Goal: Task Accomplishment & Management: Manage account settings

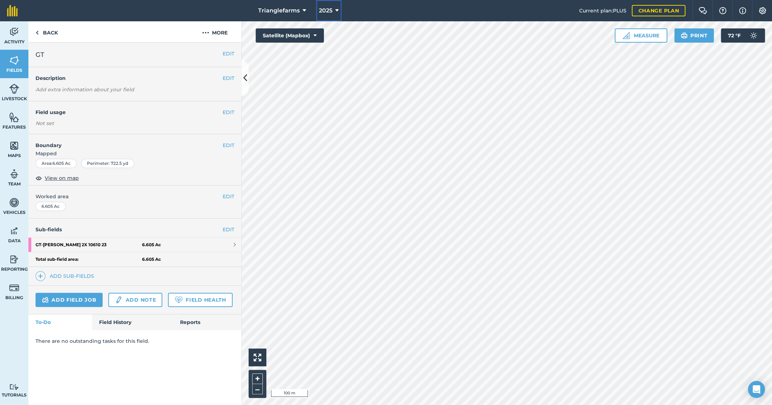
click at [332, 10] on button "2025" at bounding box center [329, 10] width 26 height 21
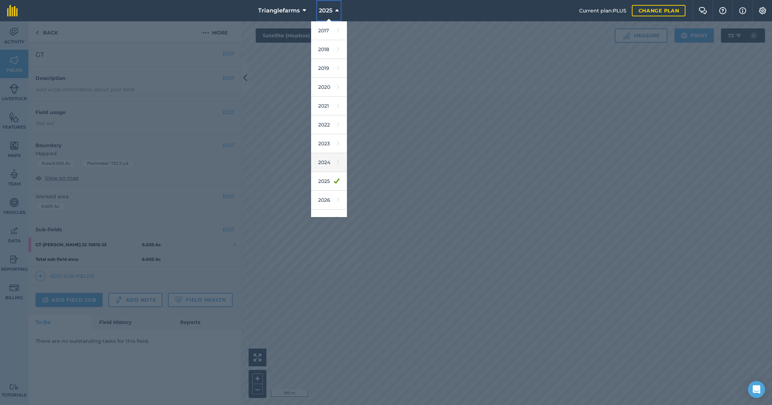
scroll to position [11, 0]
click at [322, 186] on link "2026" at bounding box center [329, 189] width 36 height 19
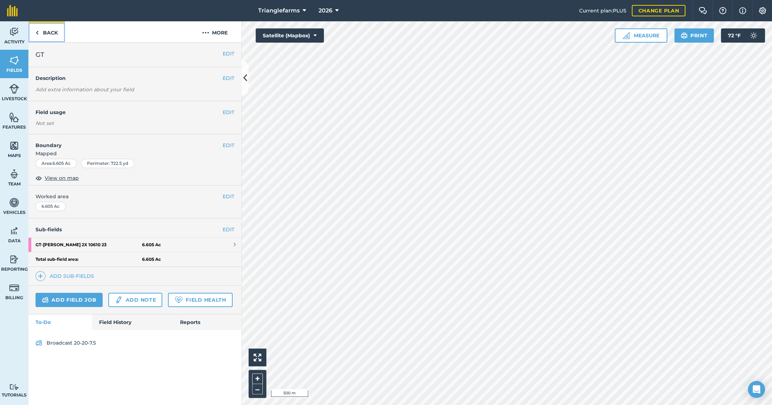
click at [50, 29] on link "Back" at bounding box center [46, 31] width 37 height 21
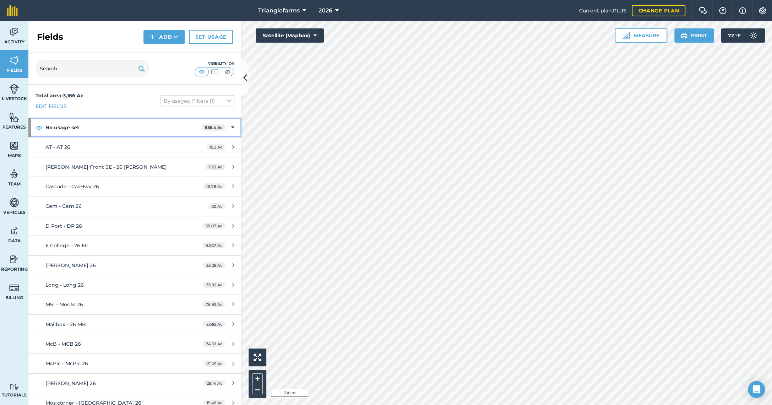
click at [32, 129] on div "No usage set 586.4 Ac" at bounding box center [134, 127] width 213 height 19
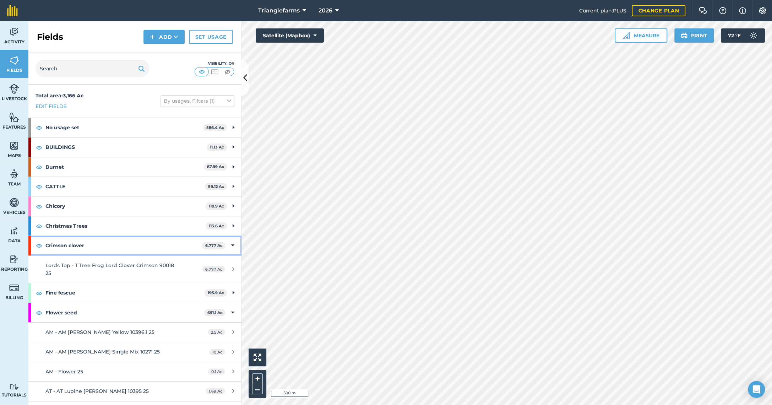
click at [32, 240] on div "Crimson clover 6.777 Ac" at bounding box center [134, 245] width 213 height 19
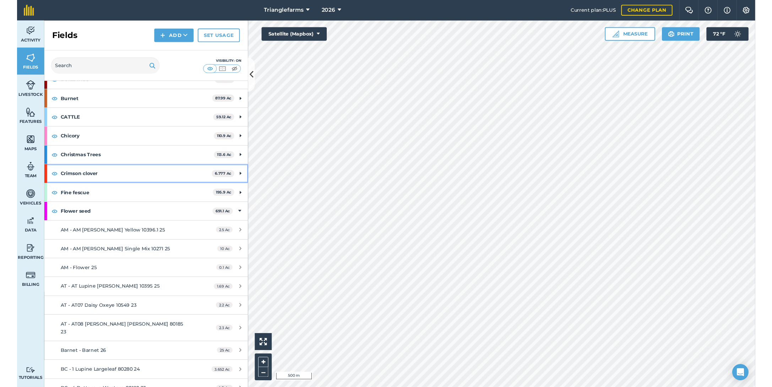
scroll to position [64, 0]
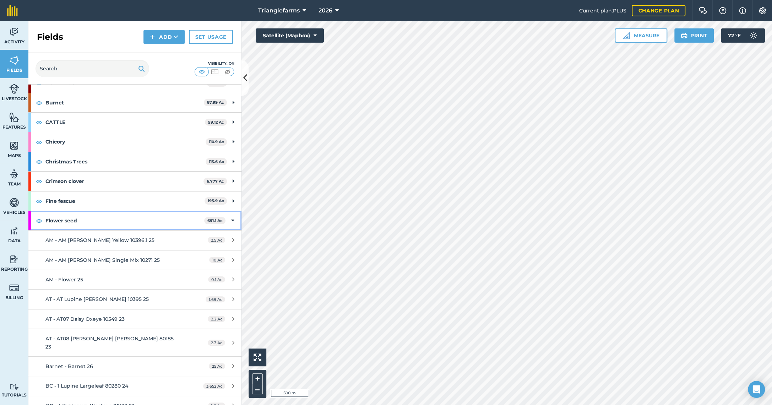
click at [32, 217] on div "Flower seed 691.1 Ac" at bounding box center [134, 220] width 213 height 19
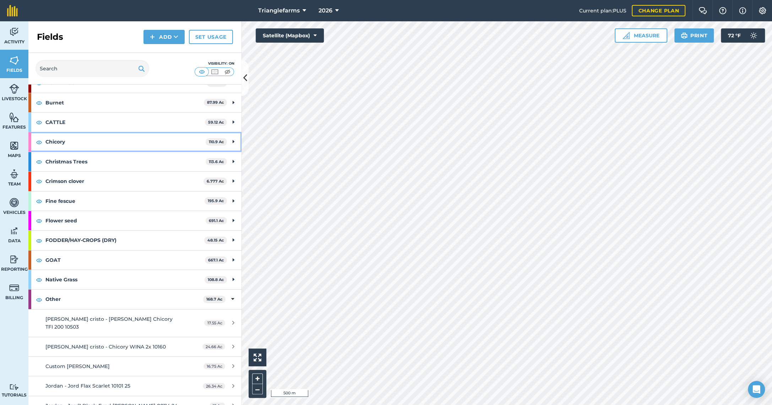
click at [32, 143] on div "Chicory 110.9 Ac" at bounding box center [134, 141] width 213 height 19
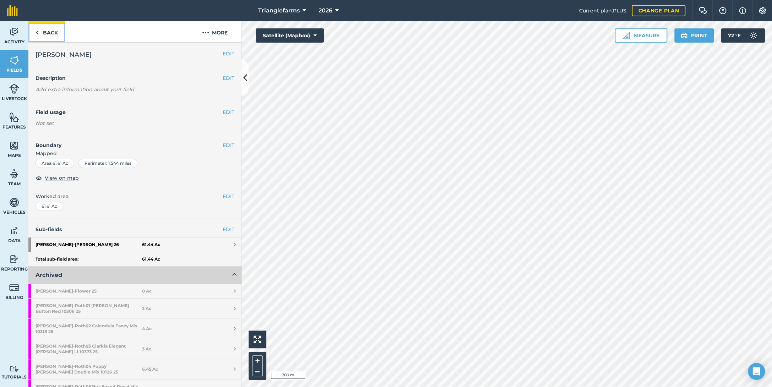
click at [46, 32] on link "Back" at bounding box center [46, 31] width 37 height 21
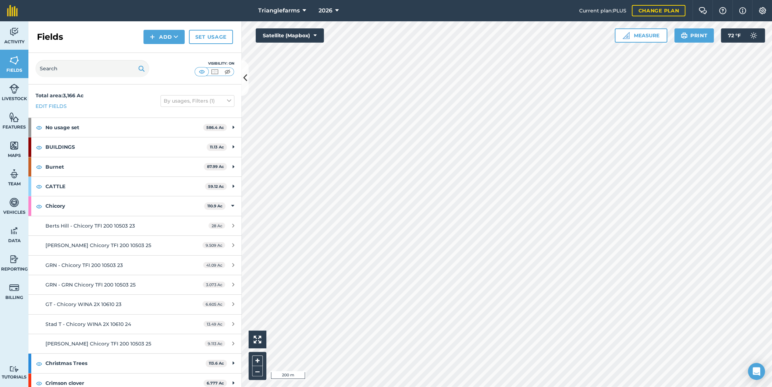
scroll to position [32, 0]
